Goal: Navigation & Orientation: Find specific page/section

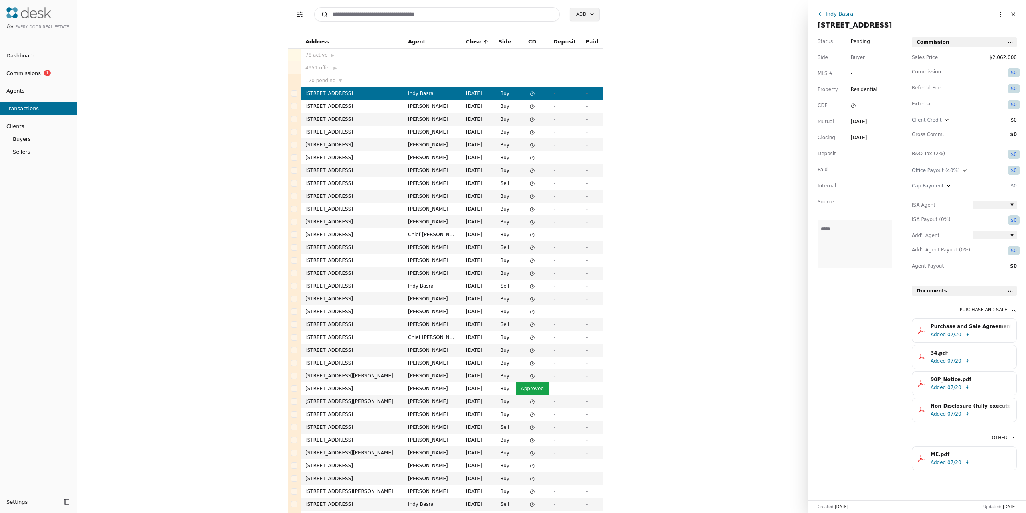
click at [24, 69] on span "Commissions" at bounding box center [20, 73] width 41 height 8
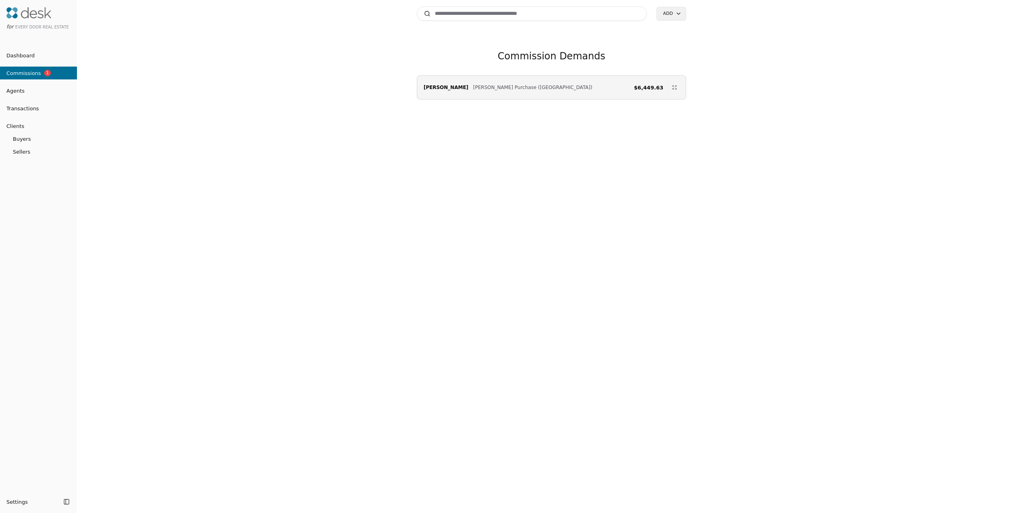
click at [16, 92] on span "Agents" at bounding box center [12, 91] width 24 height 8
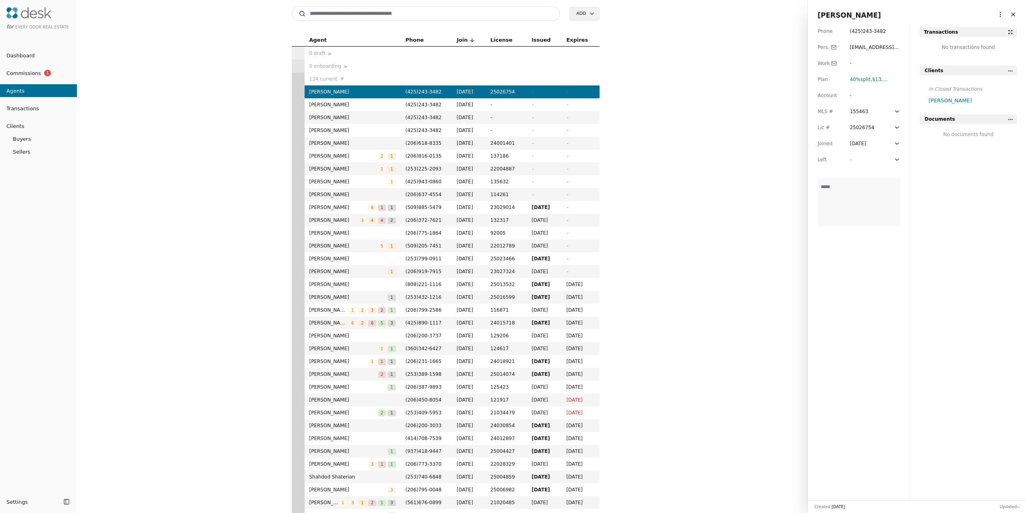
click at [38, 110] on span "Transactions" at bounding box center [19, 108] width 39 height 8
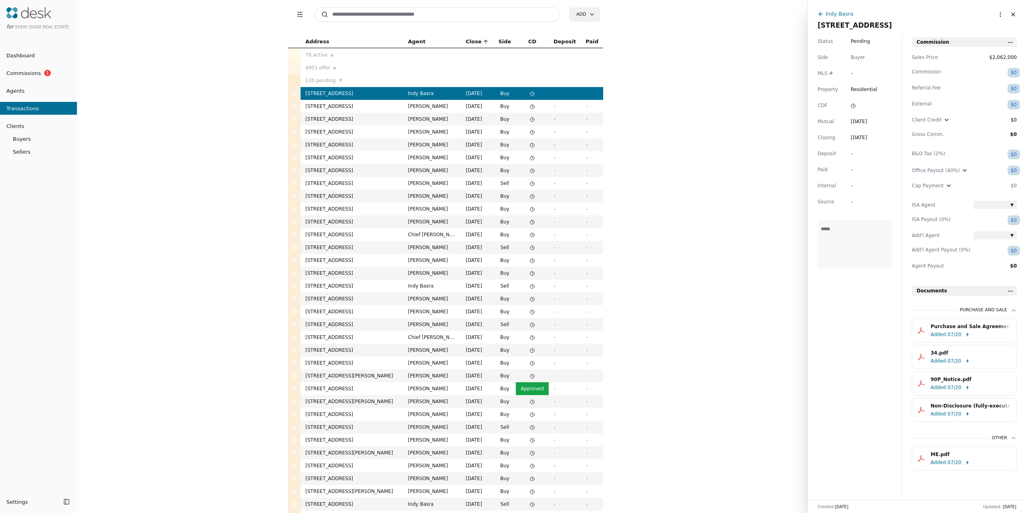
click at [26, 77] on link "Commissions 1" at bounding box center [38, 73] width 77 height 13
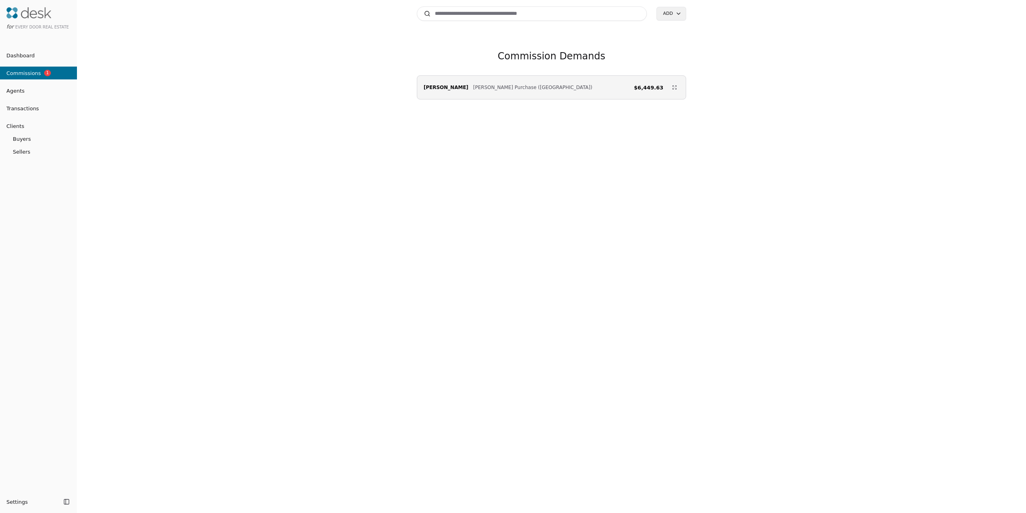
click at [26, 53] on span "Dashboard" at bounding box center [17, 55] width 35 height 8
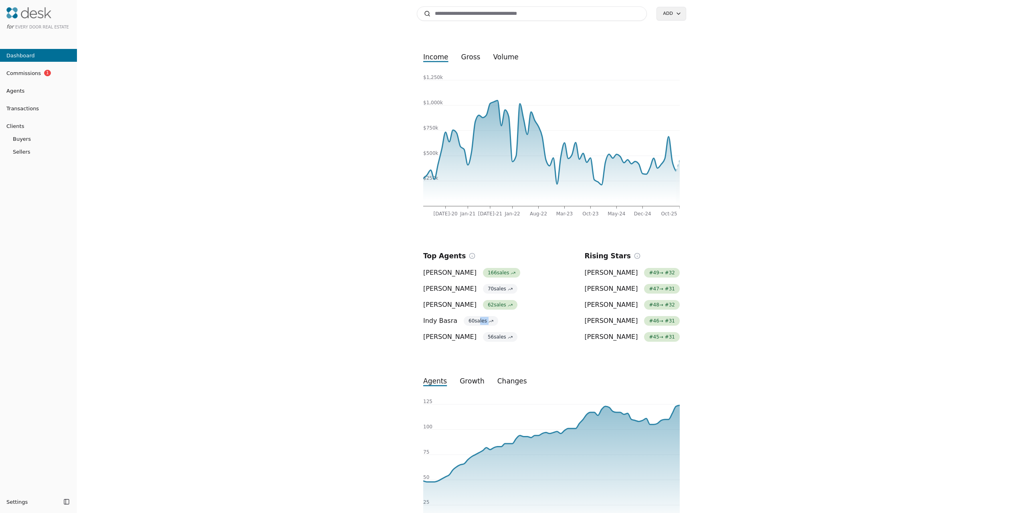
drag, startPoint x: 473, startPoint y: 321, endPoint x: 522, endPoint y: 328, distance: 49.4
click at [523, 328] on div "Top Agents [PERSON_NAME] 166 sales [PERSON_NAME] 70 sales [PERSON_NAME] 62 sale…" at bounding box center [551, 295] width 257 height 91
click at [501, 335] on li "[PERSON_NAME] 56 sales" at bounding box center [471, 337] width 97 height 10
click at [9, 69] on span "Commissions" at bounding box center [20, 73] width 41 height 8
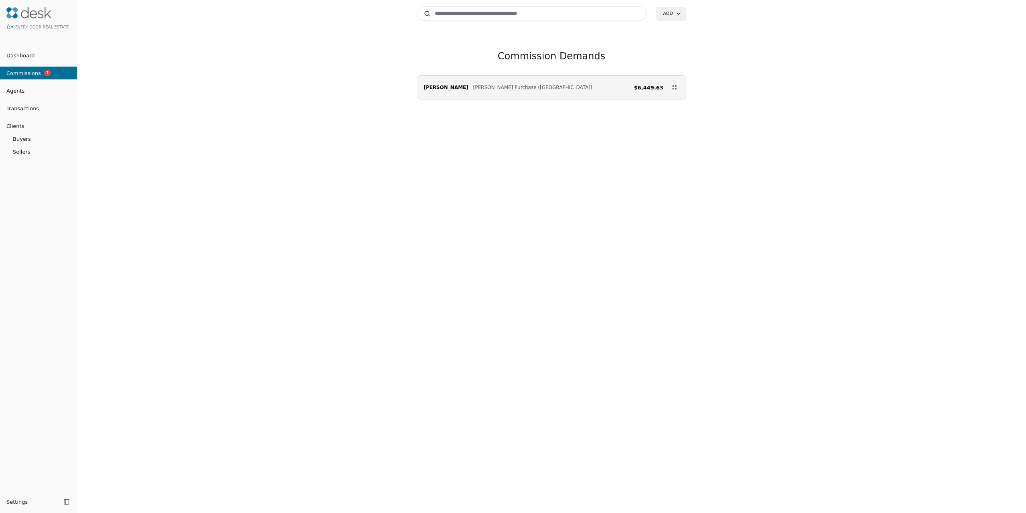
click at [22, 57] on span "Dashboard" at bounding box center [17, 55] width 35 height 8
